Goal: Task Accomplishment & Management: Complete application form

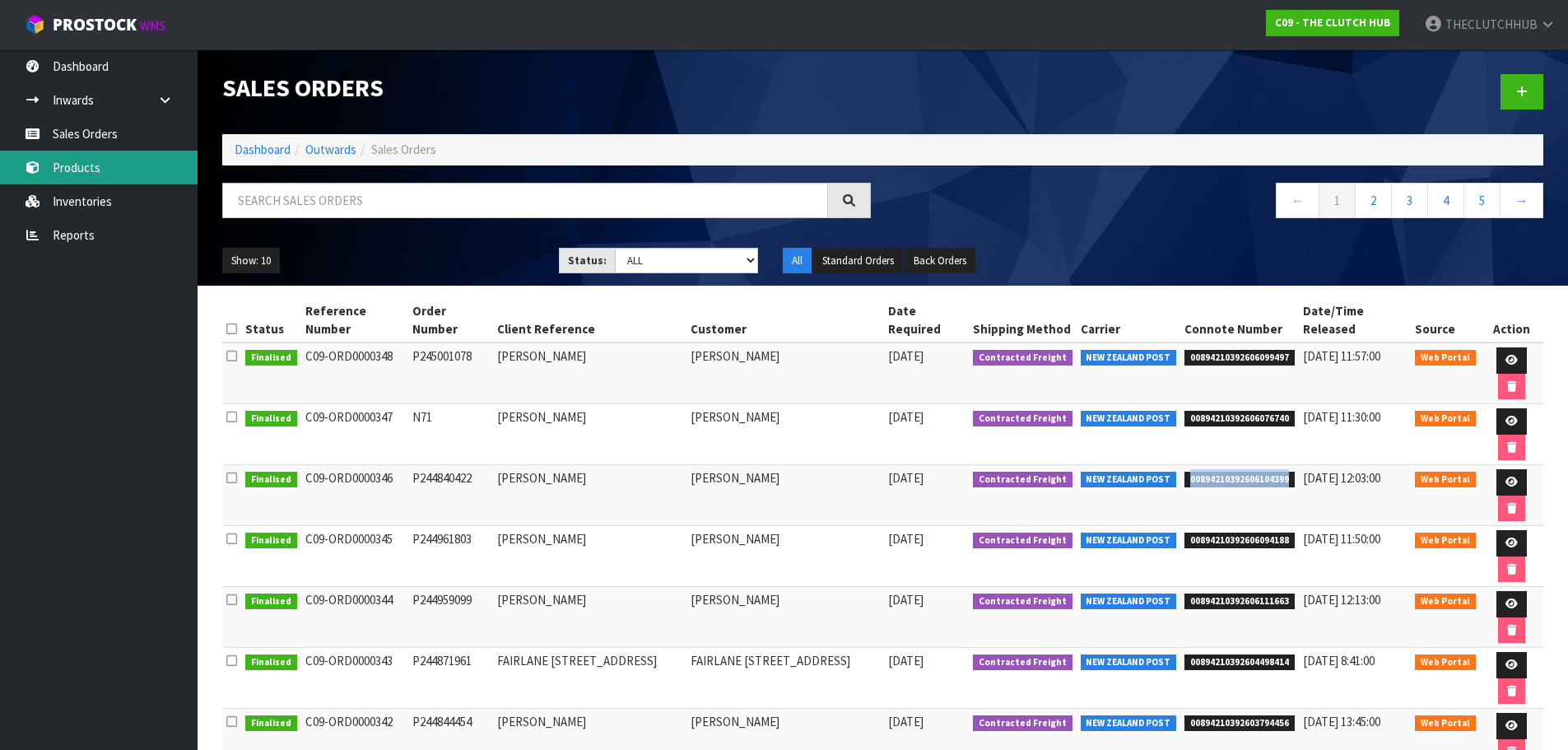
click at [94, 156] on link "Products" at bounding box center [98, 168] width 198 height 34
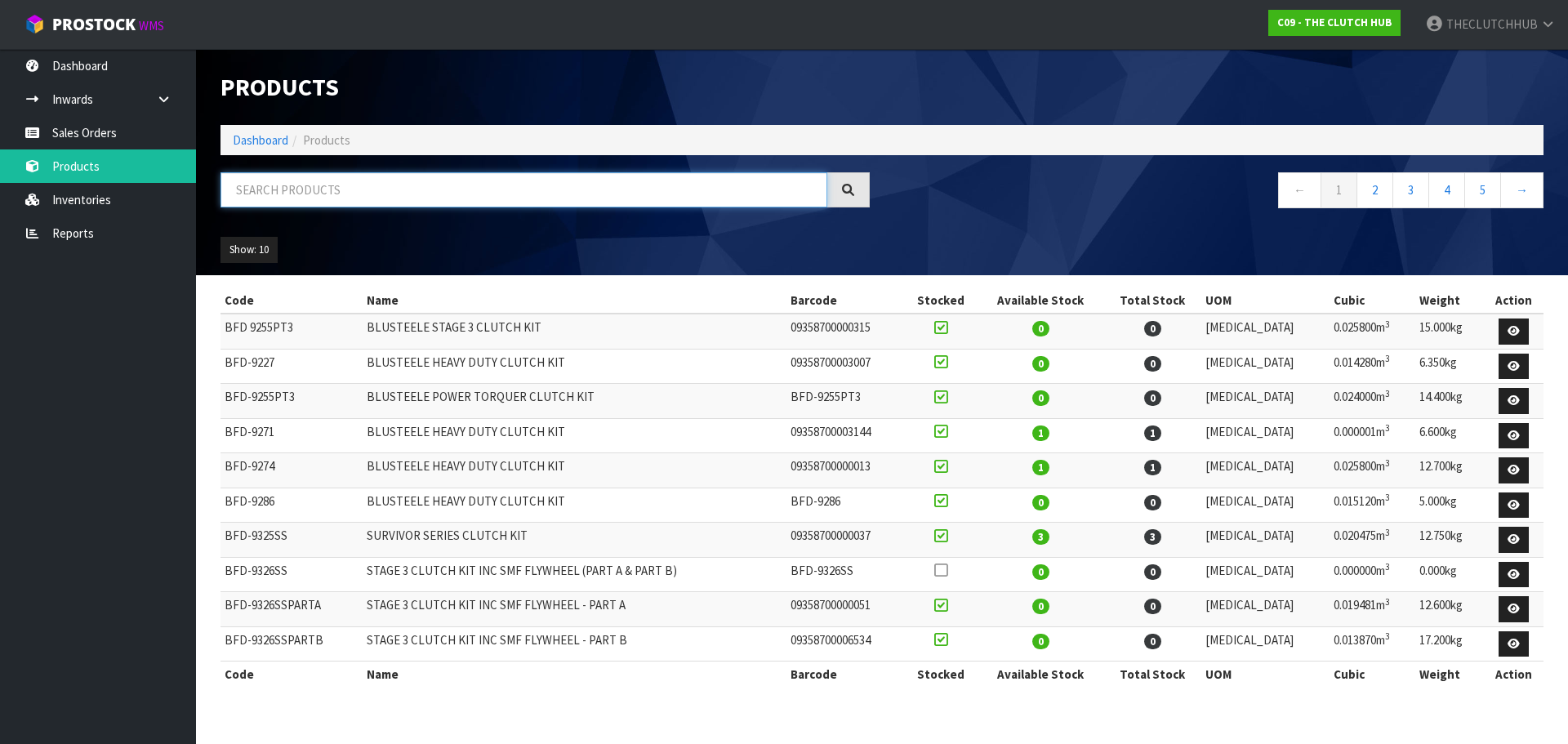
click at [285, 192] on input "text" at bounding box center [523, 189] width 607 height 35
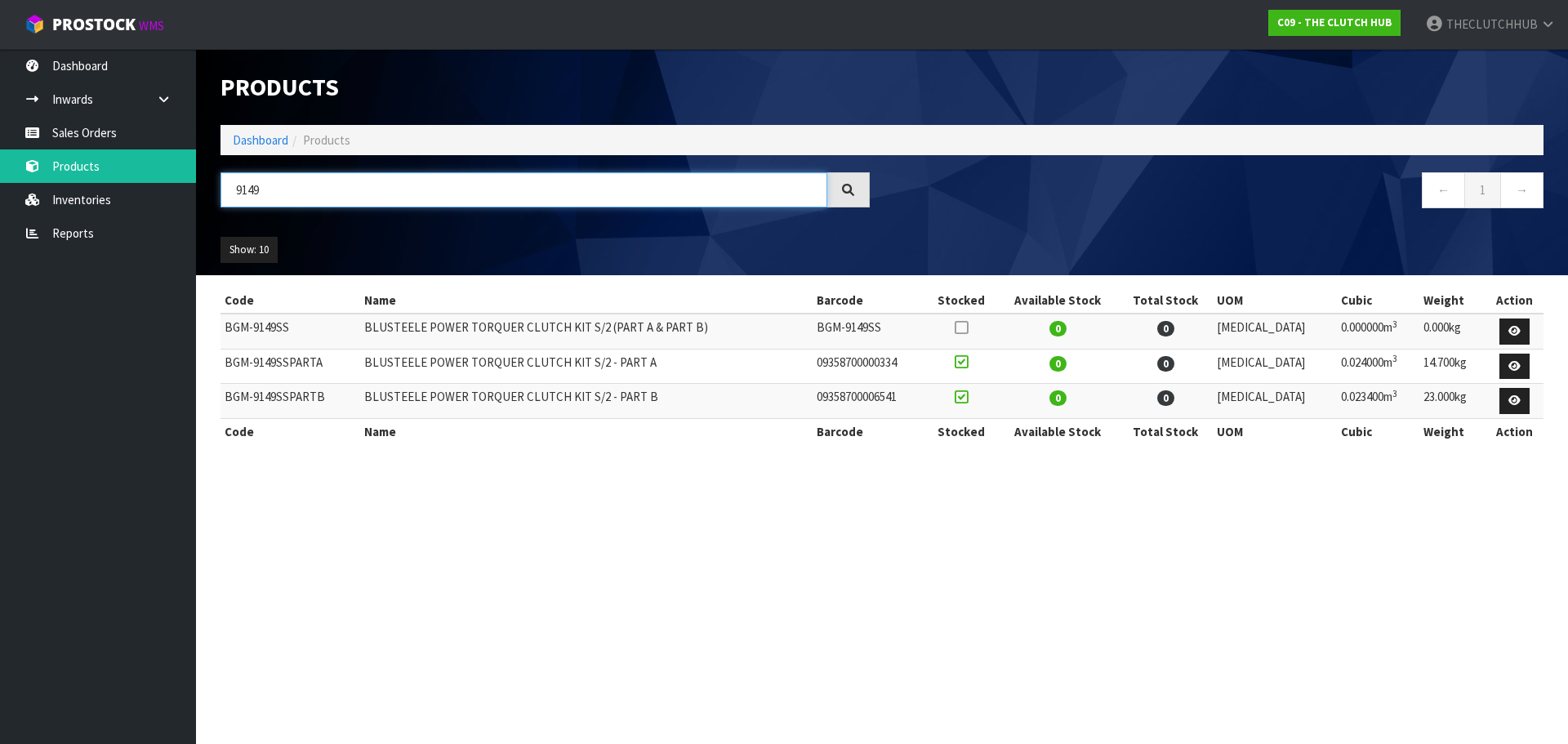
type input "9149"
drag, startPoint x: 111, startPoint y: 120, endPoint x: 99, endPoint y: 126, distance: 13.4
click at [111, 120] on link "Sales Orders" at bounding box center [98, 133] width 196 height 33
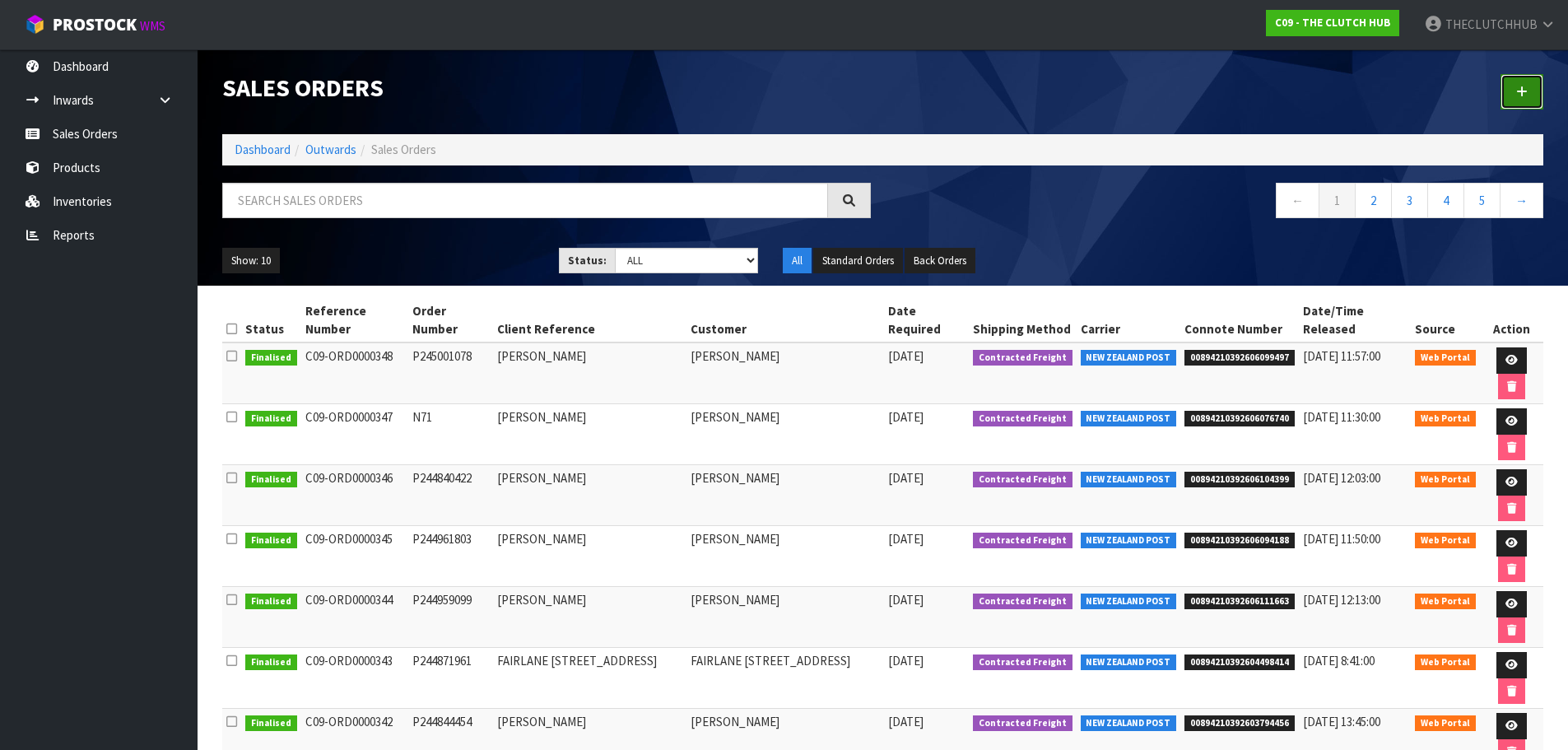
click at [1530, 93] on link at bounding box center [1522, 92] width 43 height 36
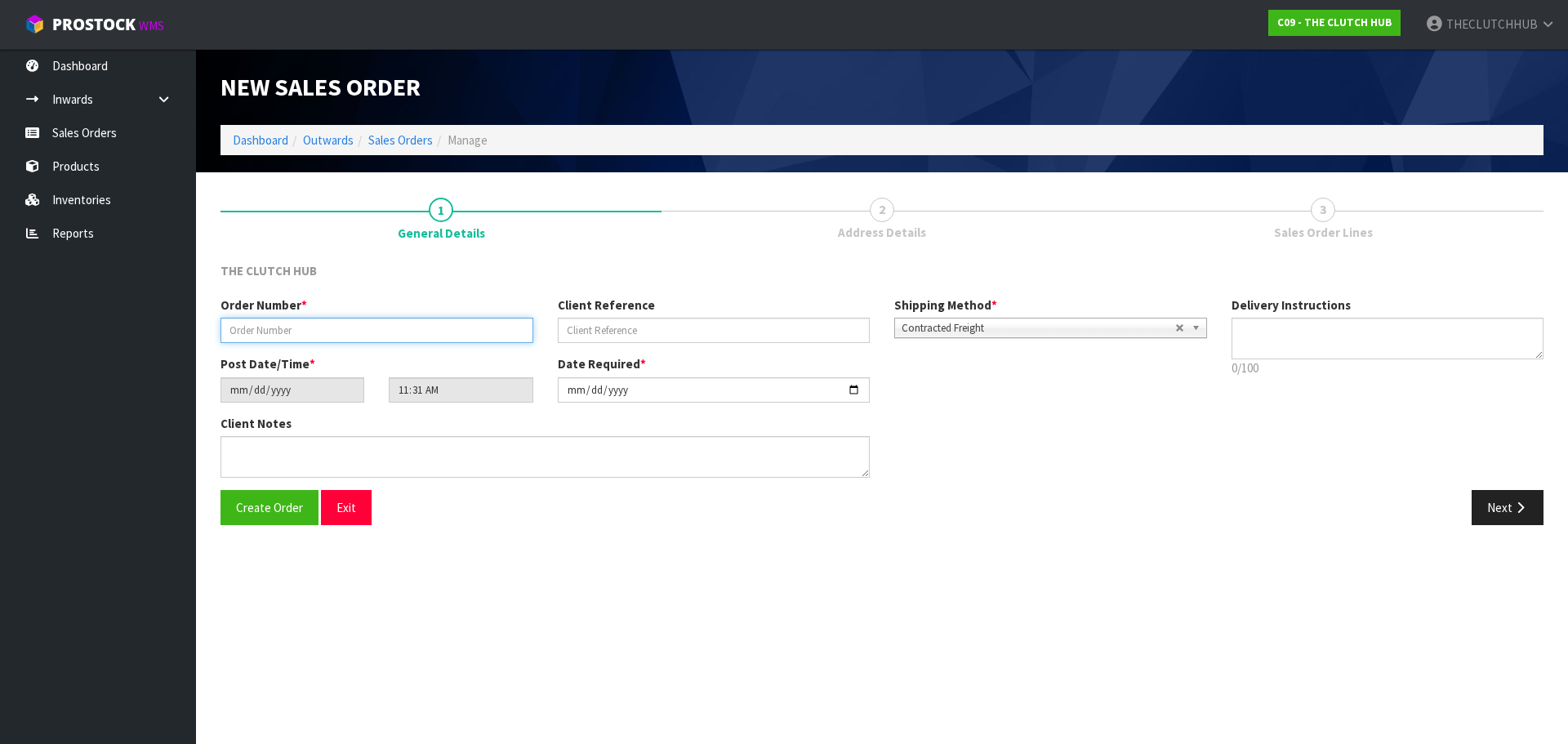
paste input "P244999232"
type input "P244999232"
click at [281, 387] on input "[DATE]" at bounding box center [292, 389] width 144 height 25
click at [232, 386] on input "[DATE]" at bounding box center [292, 389] width 144 height 25
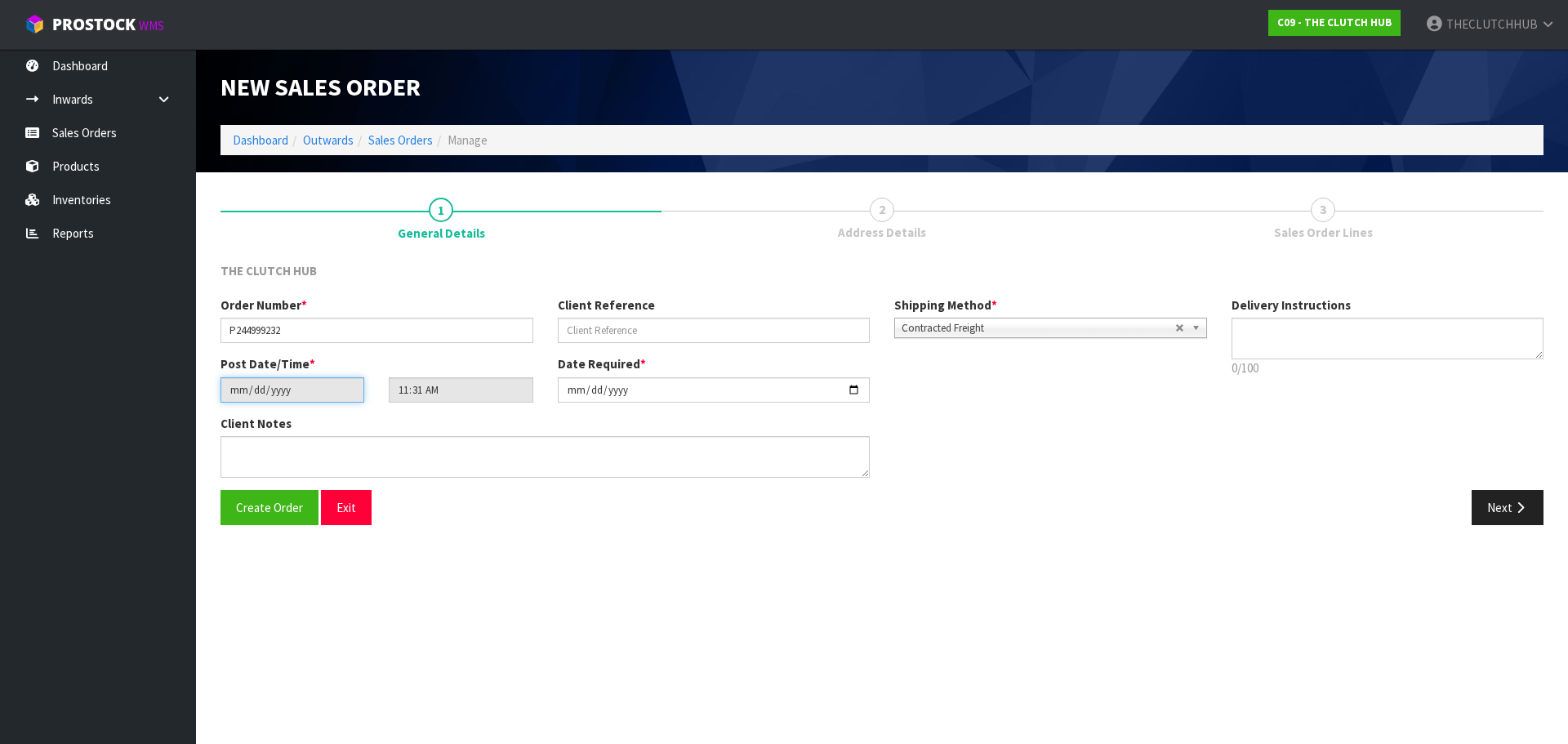
click at [232, 386] on input "[DATE]" at bounding box center [292, 389] width 144 height 25
paste input "[PERSON_NAME] AND AUTO LTD"
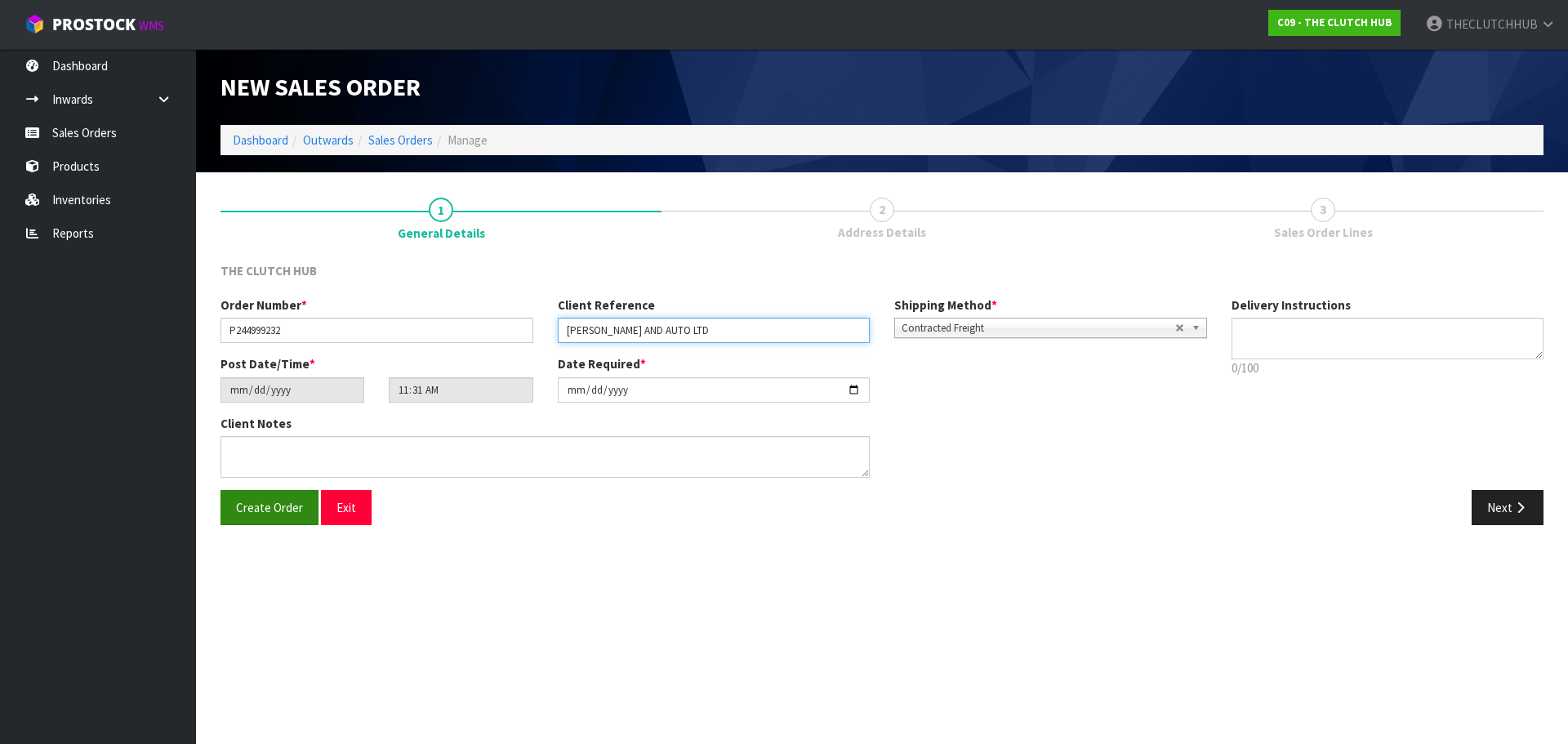
type input "[PERSON_NAME] AND AUTO LTD"
click at [289, 507] on span "Create Order" at bounding box center [269, 507] width 67 height 16
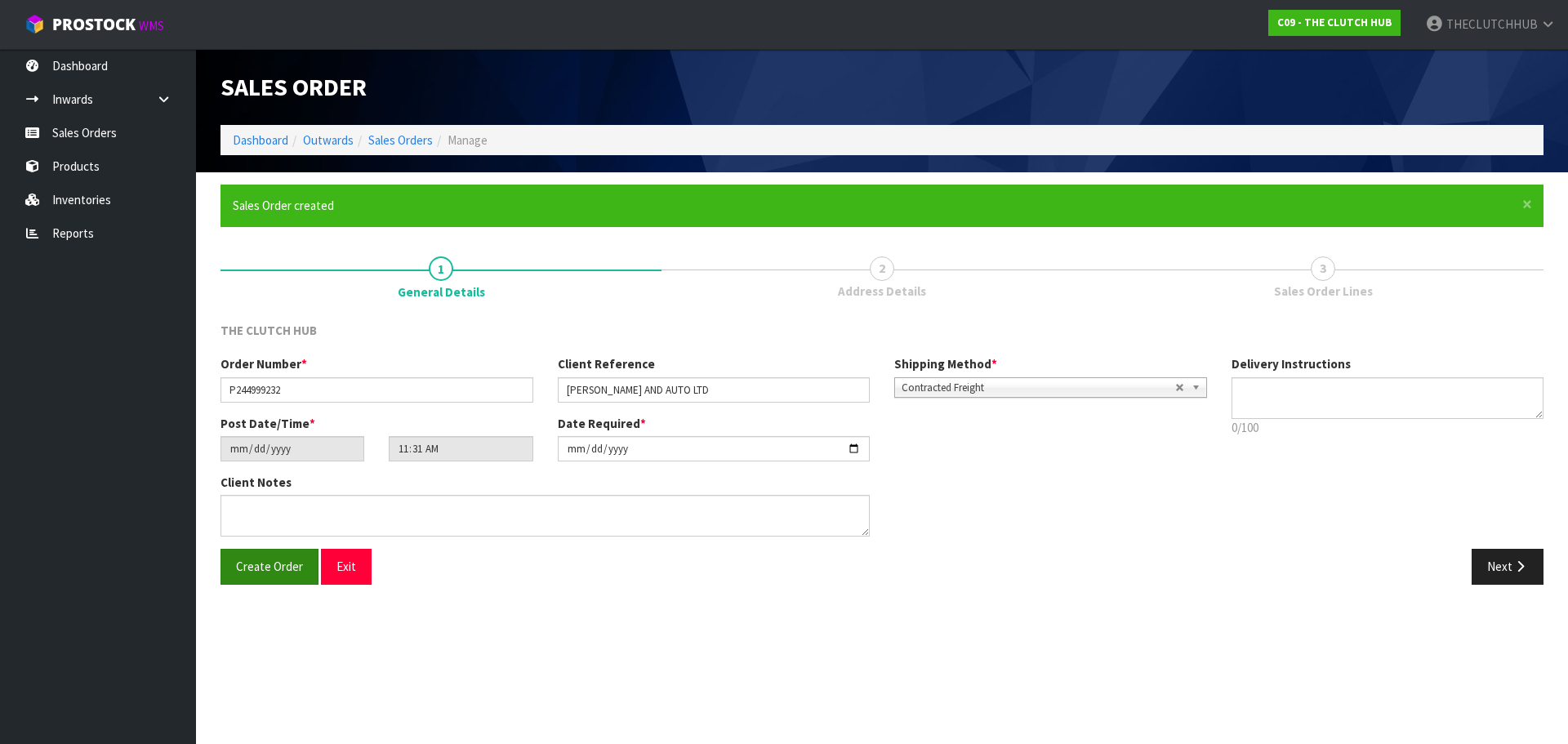
type input "14:31:00.000"
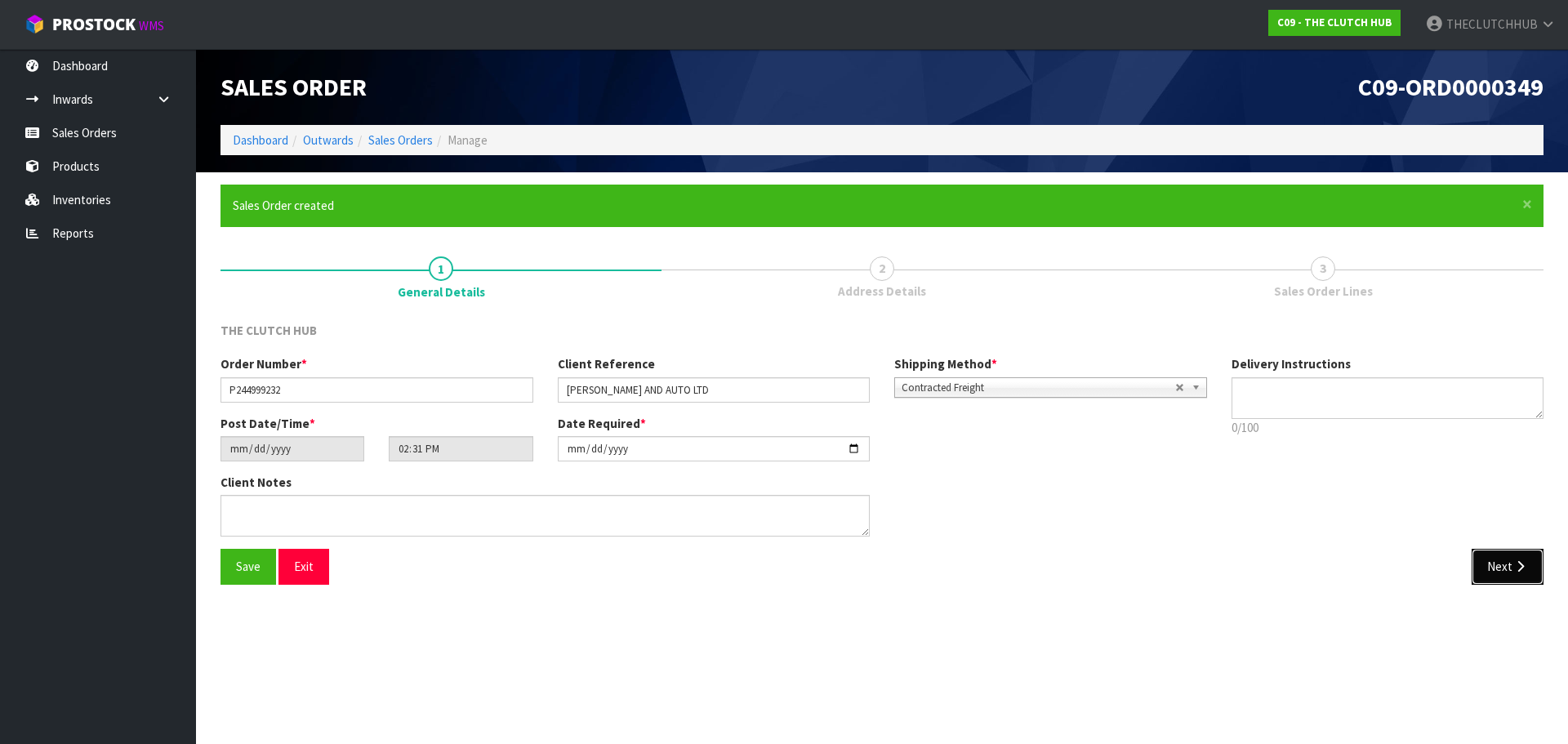
click at [1480, 566] on button "Next" at bounding box center [1507, 567] width 72 height 35
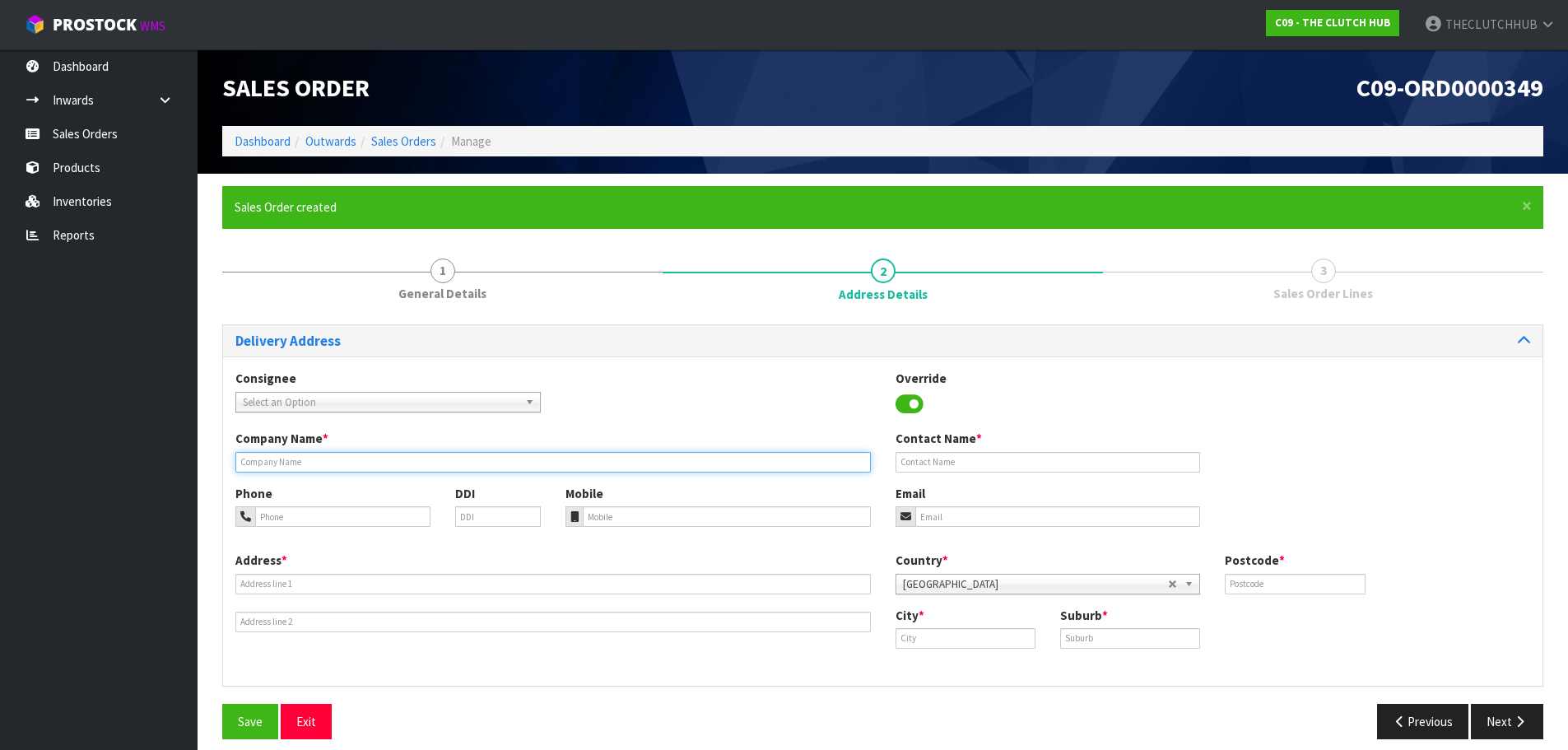
paste input "[PERSON_NAME] AND AUTO LTD"
type input "[PERSON_NAME] AND AUTO LTD"
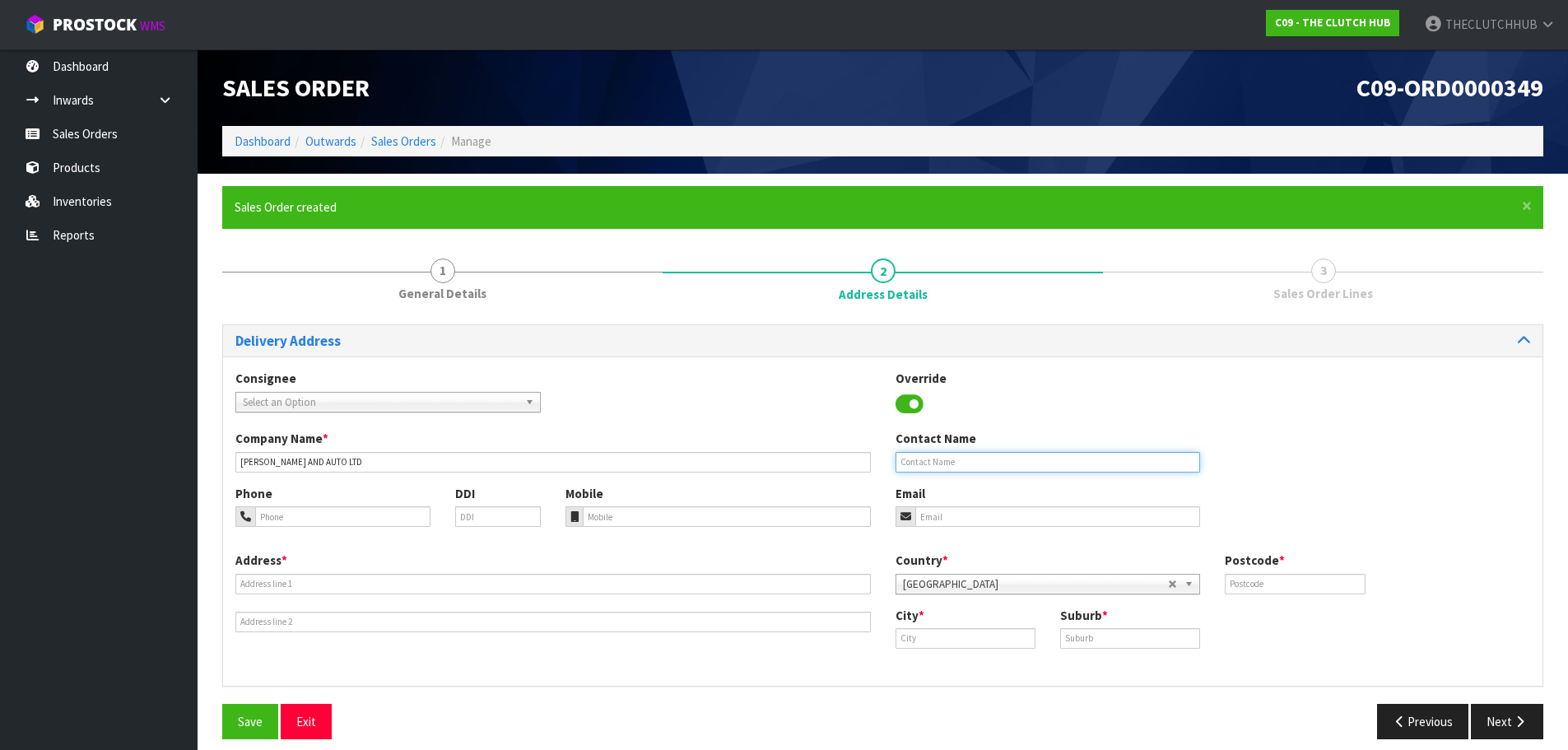
paste input "[PERSON_NAME] AND AUTO LTD"
type input "[PERSON_NAME] AND AUTO LTD"
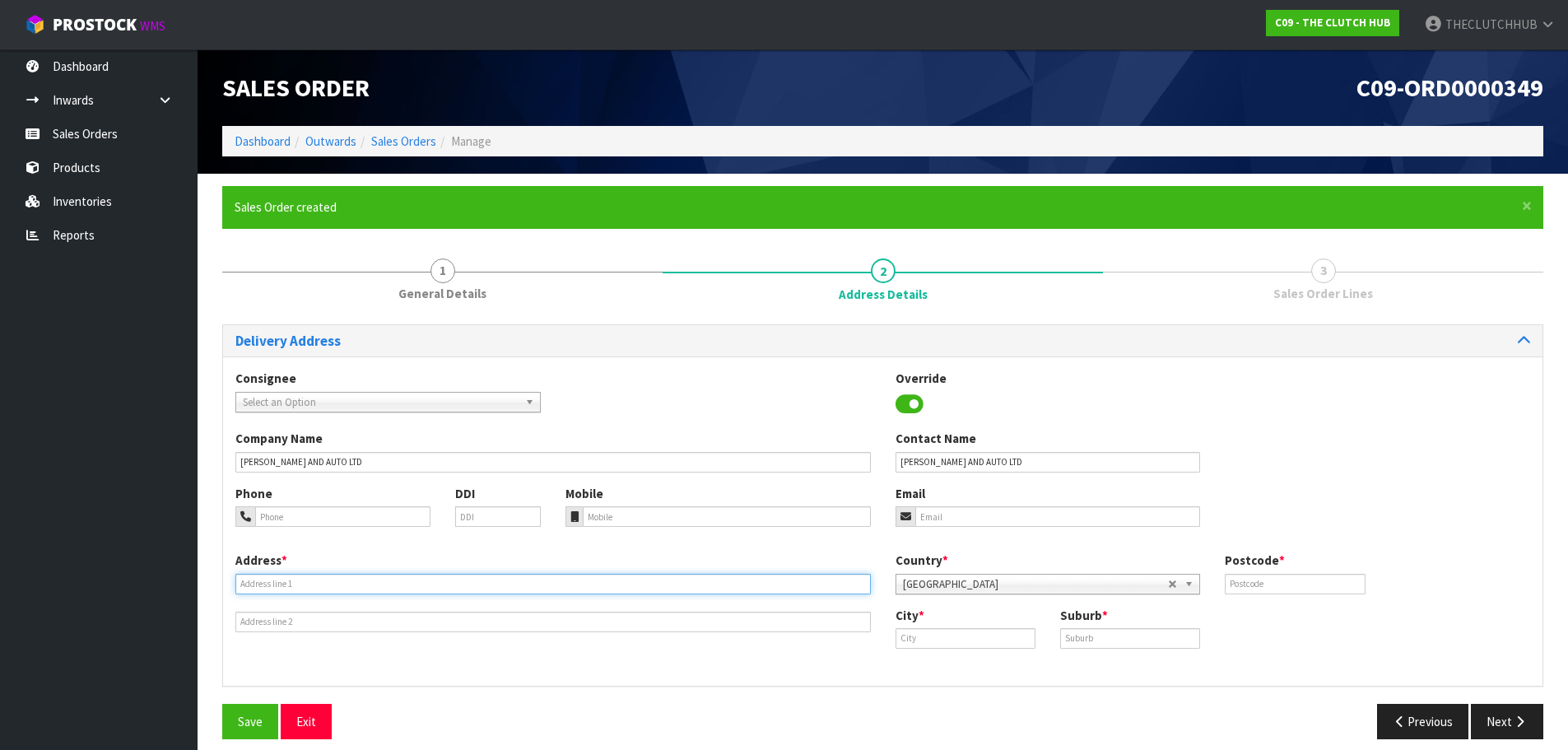
paste input "[STREET_ADDRESS]"
type input "[STREET_ADDRESS]"
paste input "[EMAIL_ADDRESS][DOMAIN_NAME]"
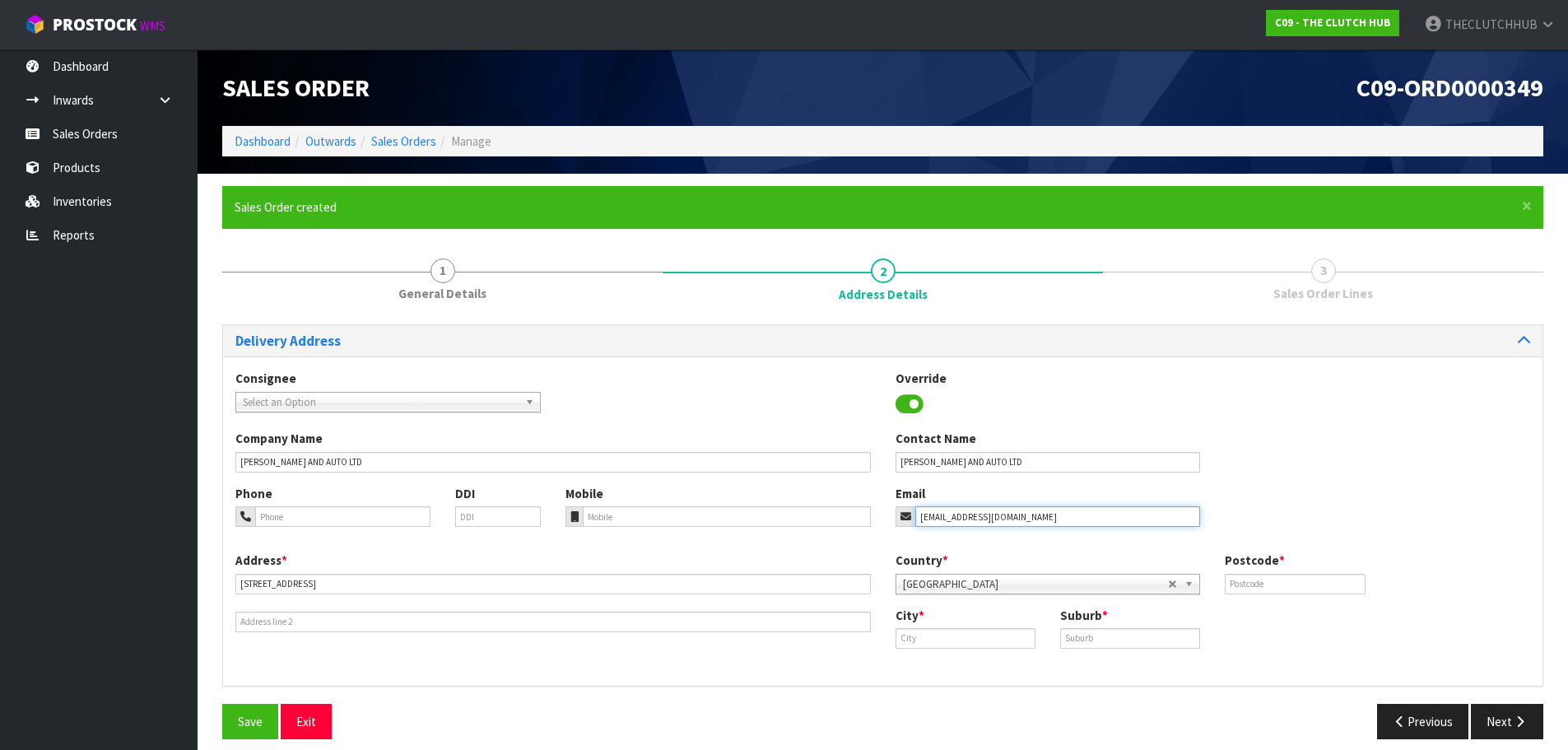
type input "[EMAIL_ADDRESS][DOMAIN_NAME]"
paste input "Marshland"
type input "Marshland"
click at [950, 670] on strong "Marshland" at bounding box center [942, 666] width 58 height 16
paste input "MARSHLAND"
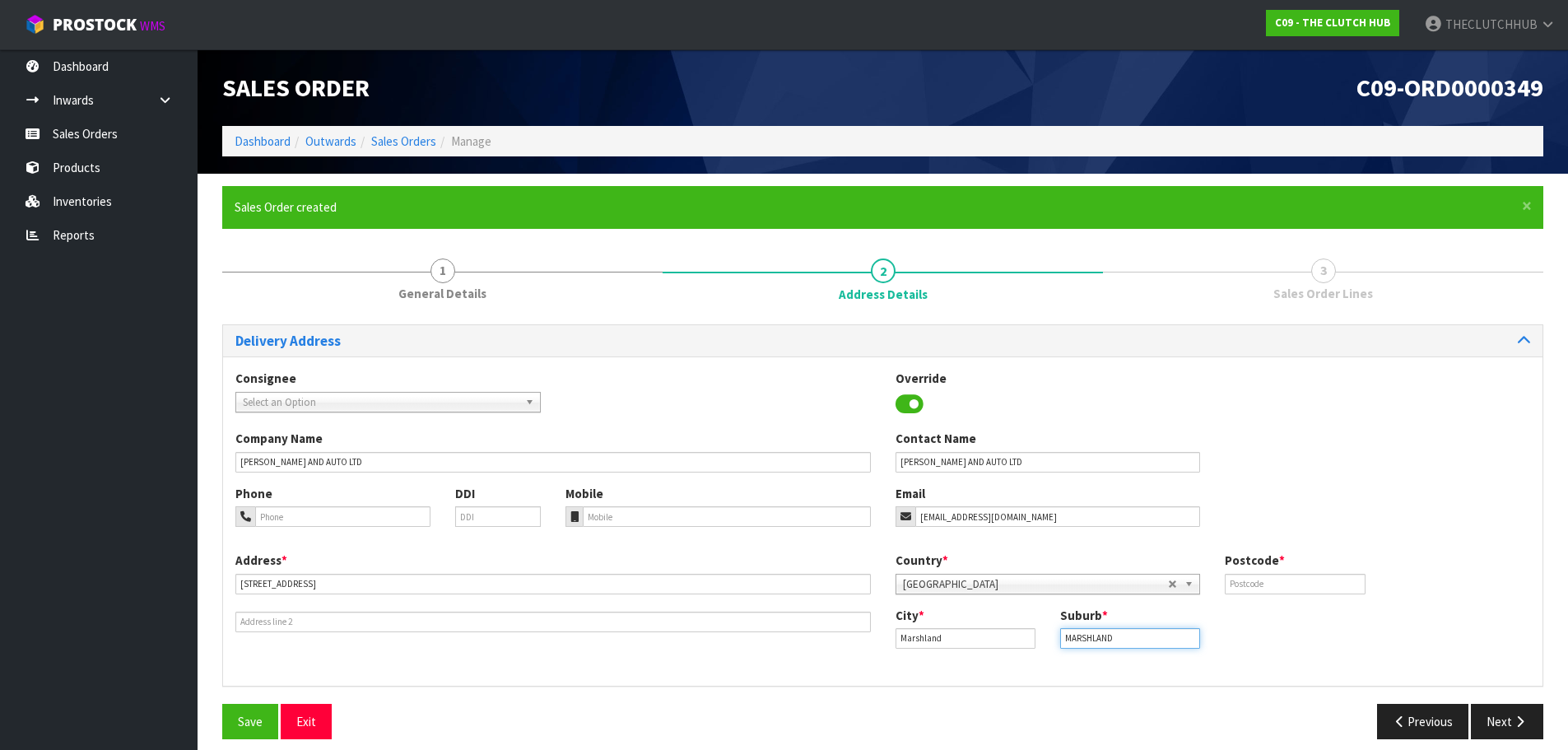
type input "MARSHLAND"
drag, startPoint x: 1241, startPoint y: 571, endPoint x: 1244, endPoint y: 581, distance: 10.4
click at [1244, 576] on div "Postcode *" at bounding box center [1295, 572] width 165 height 42
click at [1244, 584] on input "text" at bounding box center [1294, 584] width 140 height 21
type input "8051"
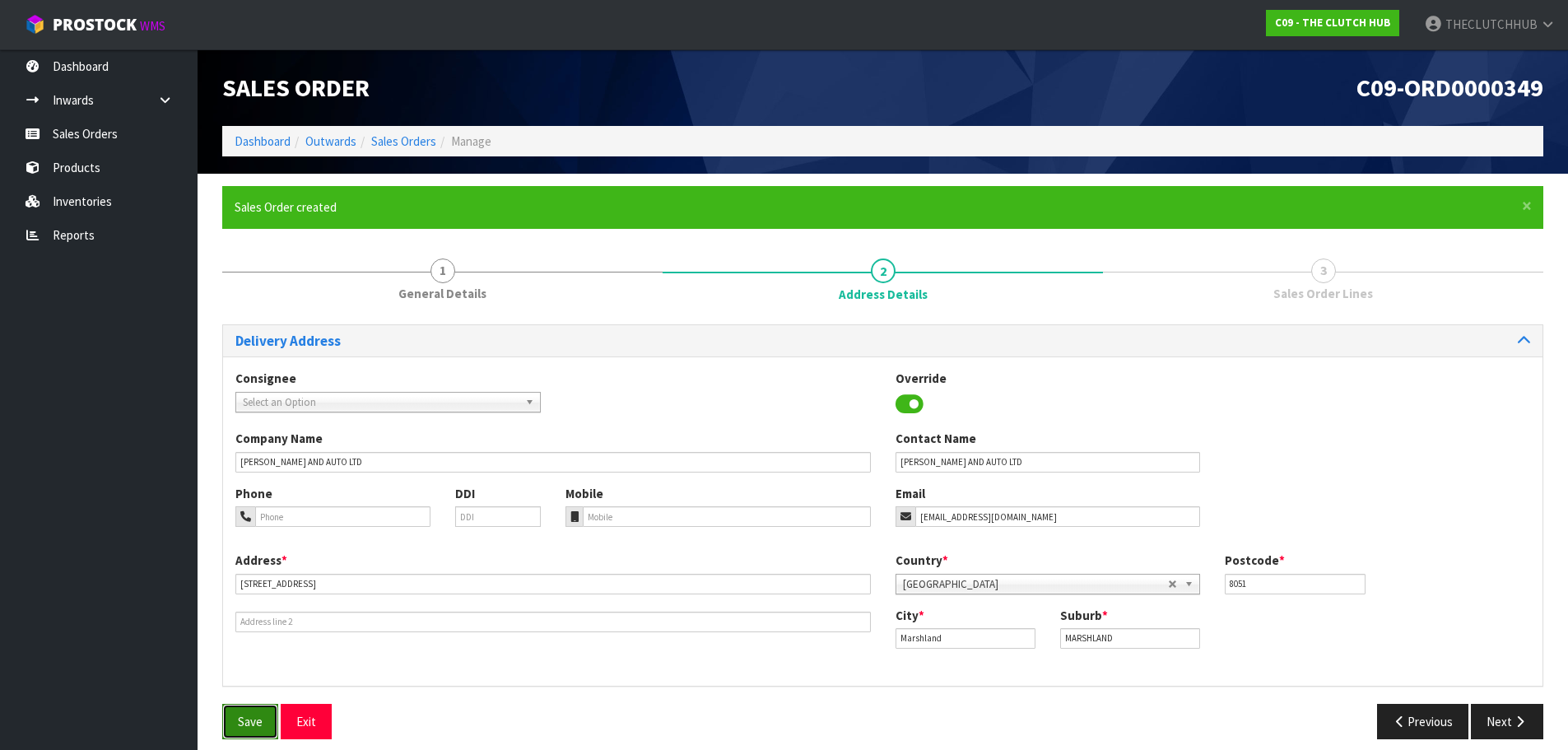
click at [246, 704] on button "Save" at bounding box center [250, 721] width 56 height 36
click at [1501, 715] on button "Next" at bounding box center [1507, 721] width 72 height 36
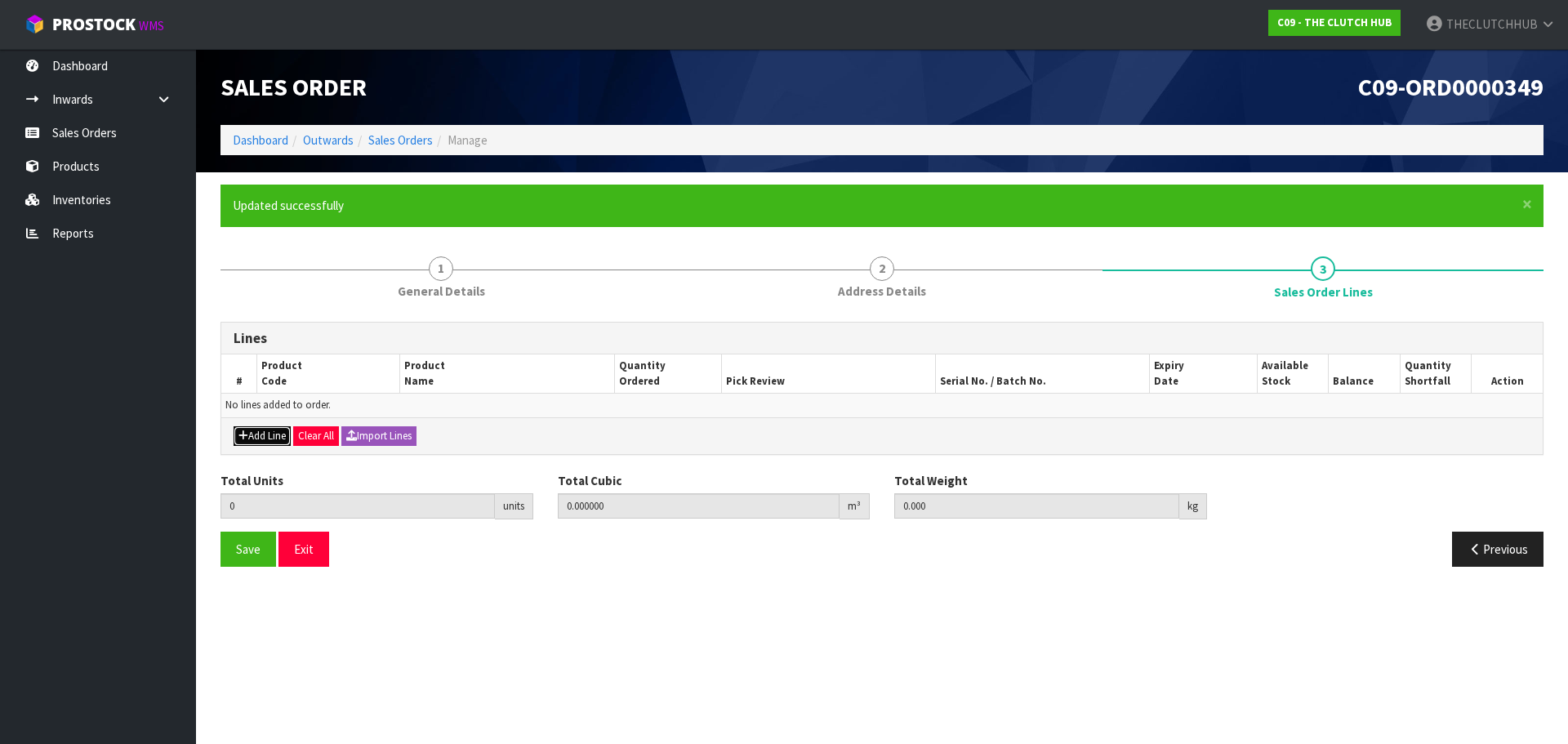
click at [255, 435] on button "Add Line" at bounding box center [262, 436] width 58 height 20
type input "0"
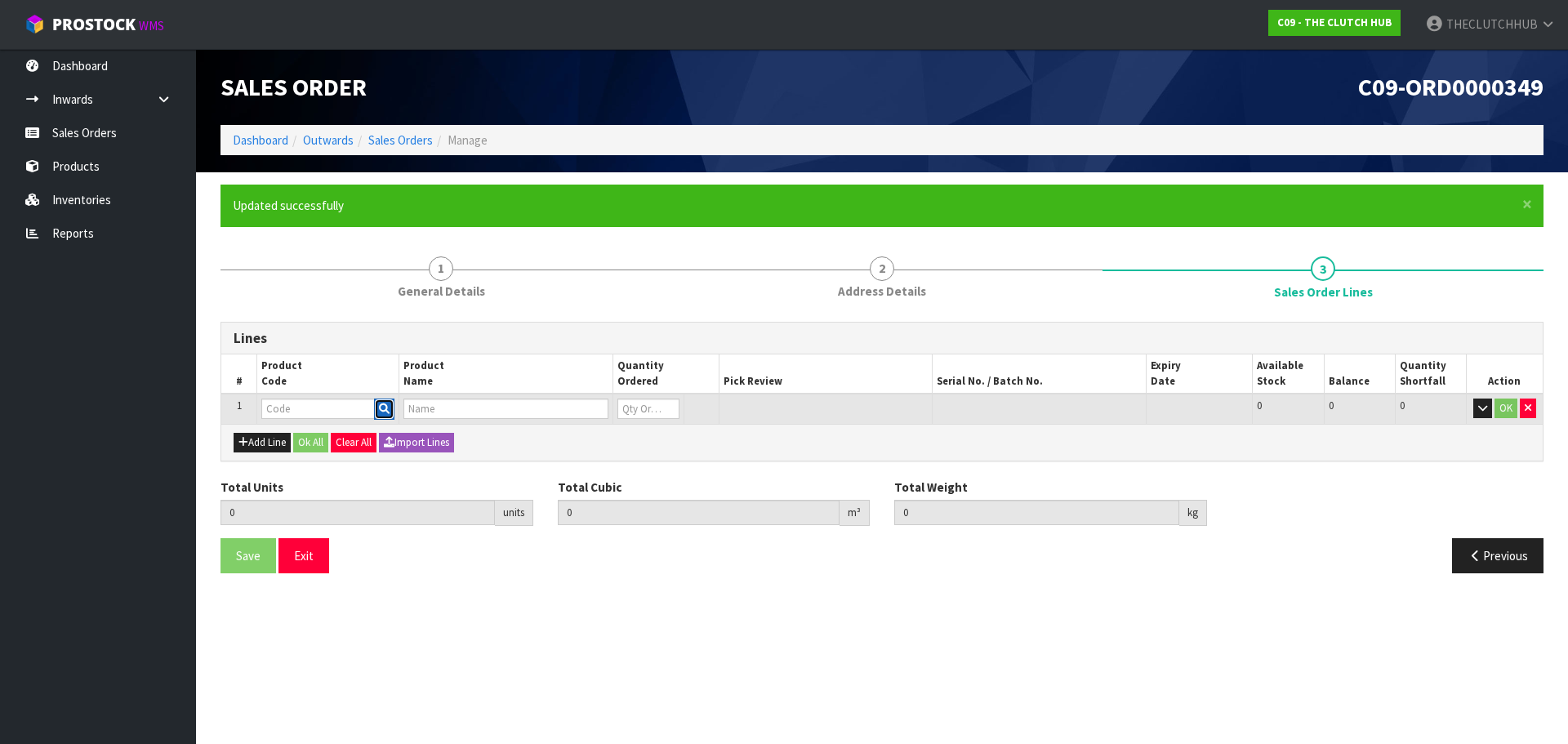
click at [389, 414] on button "button" at bounding box center [385, 409] width 20 height 21
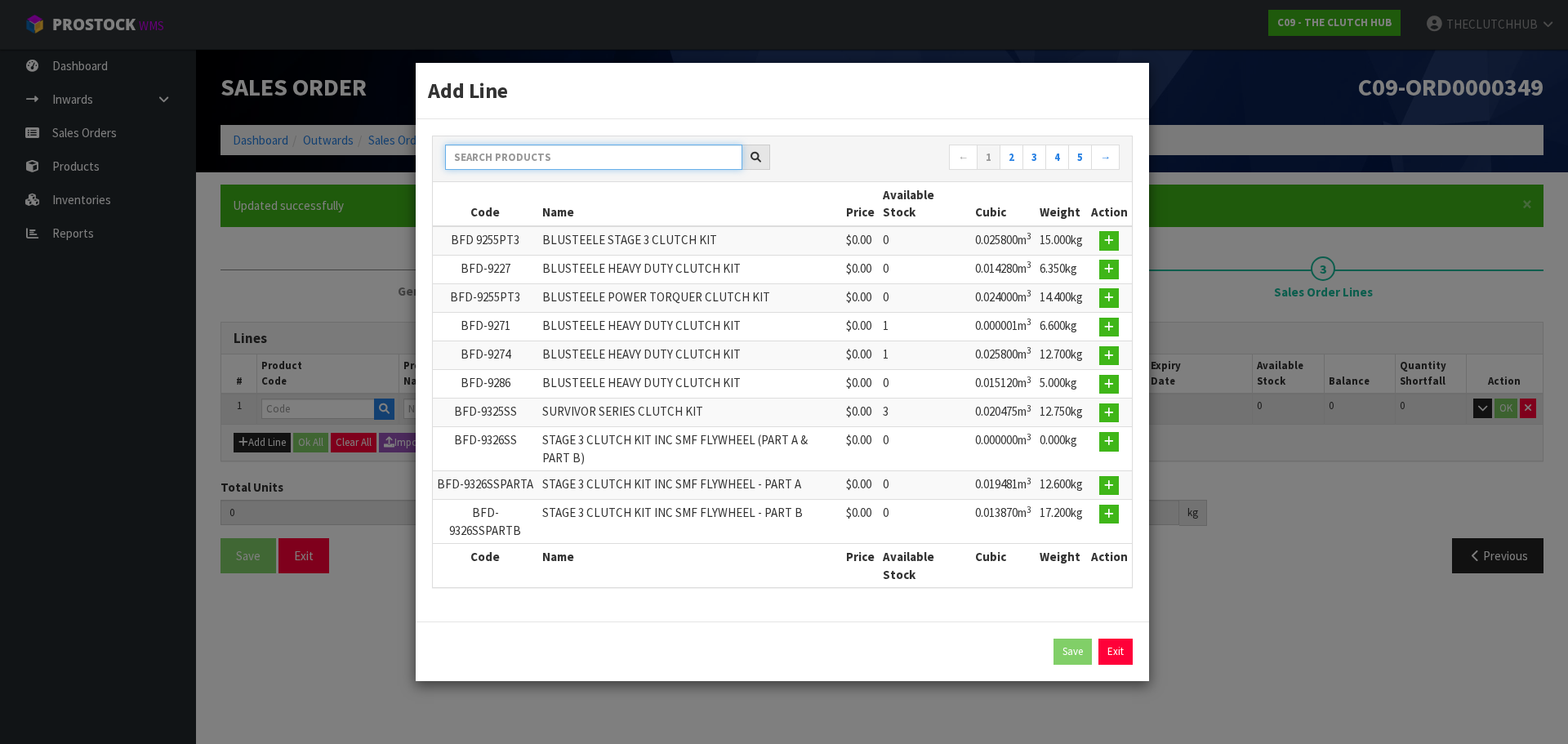
click at [488, 146] on input "text" at bounding box center [594, 157] width 297 height 25
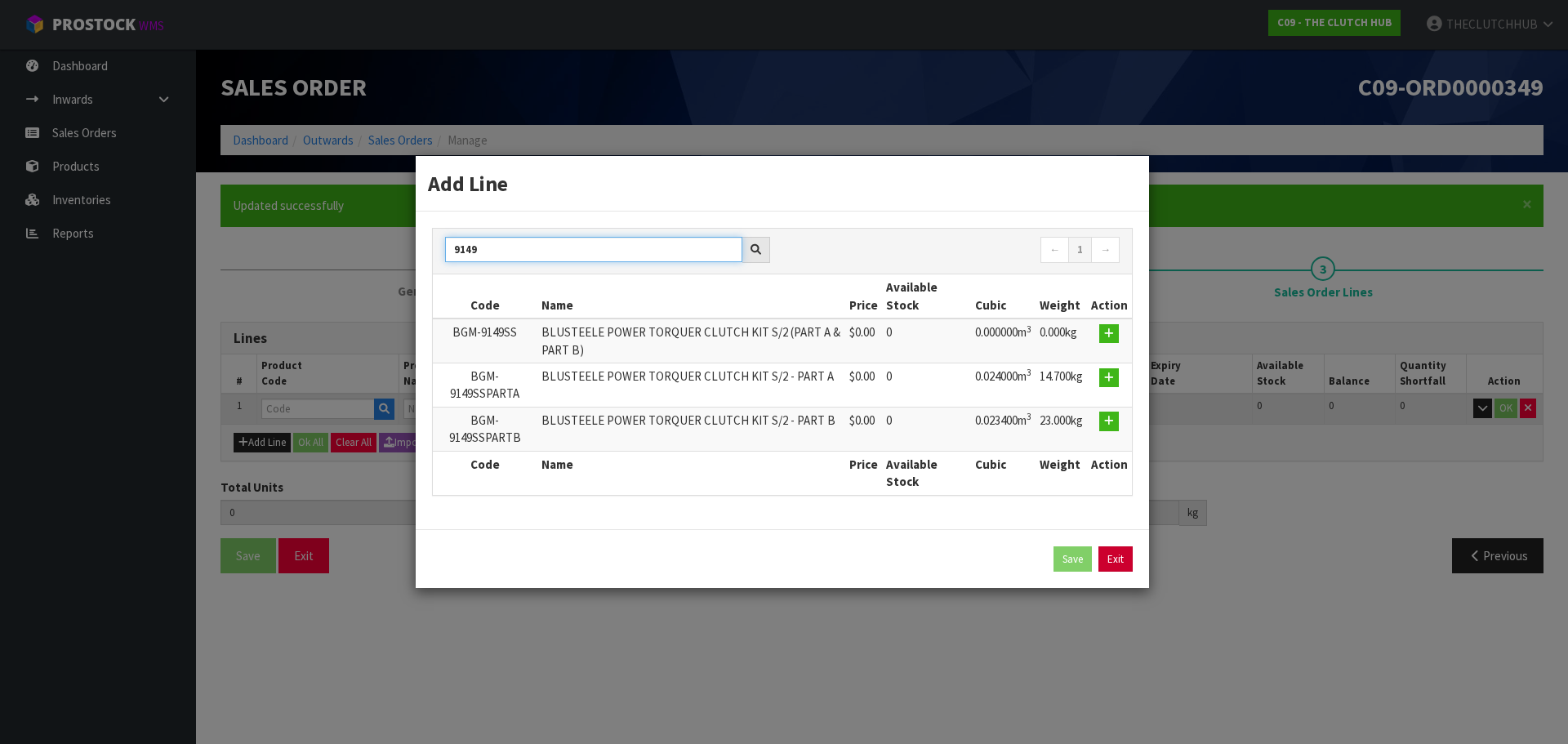
type input "9149"
click at [1106, 563] on link "Exit" at bounding box center [1115, 559] width 34 height 26
